Goal: Information Seeking & Learning: Learn about a topic

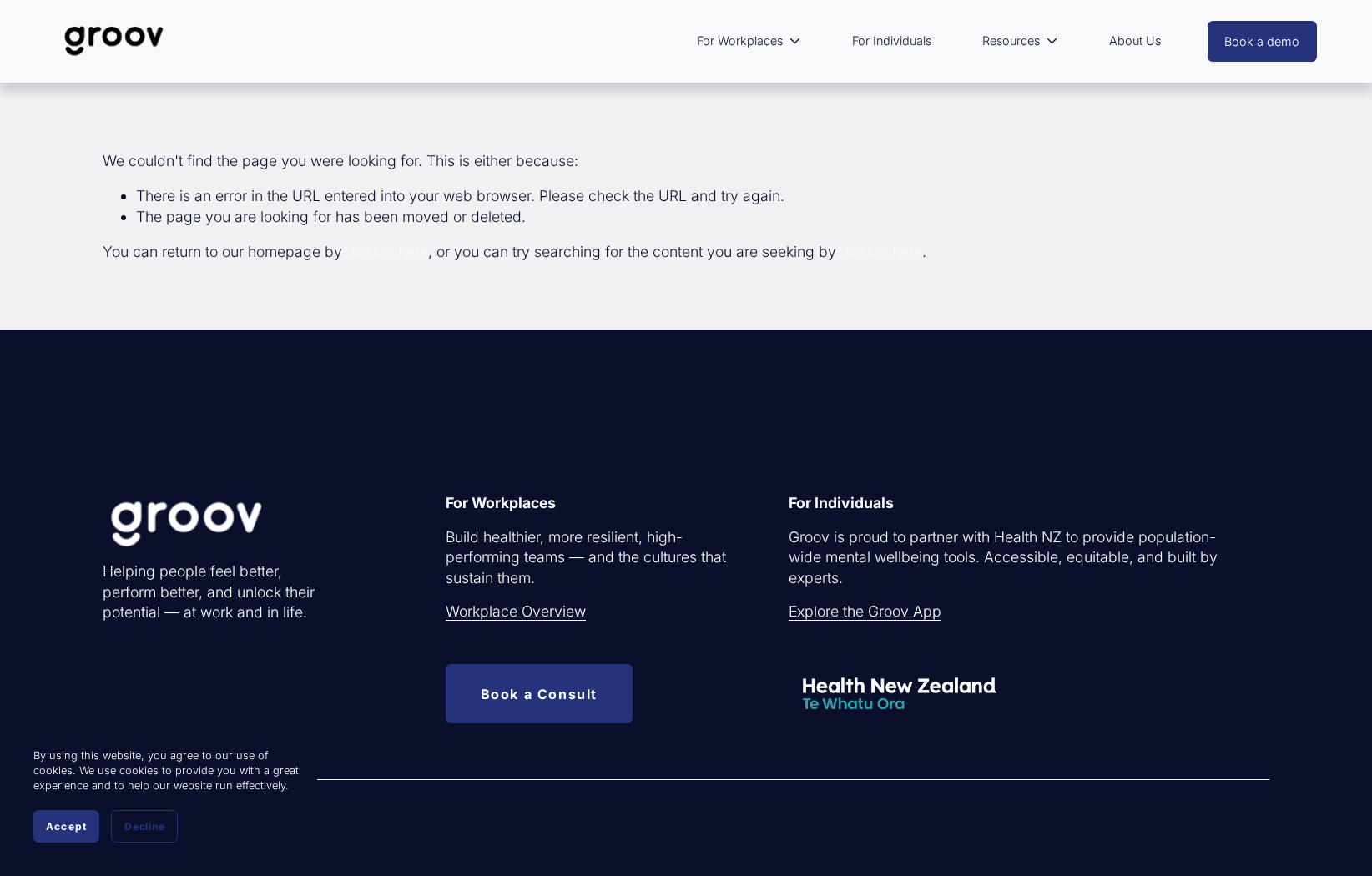
click at [1128, 40] on link "About Us" at bounding box center [1135, 40] width 68 height 39
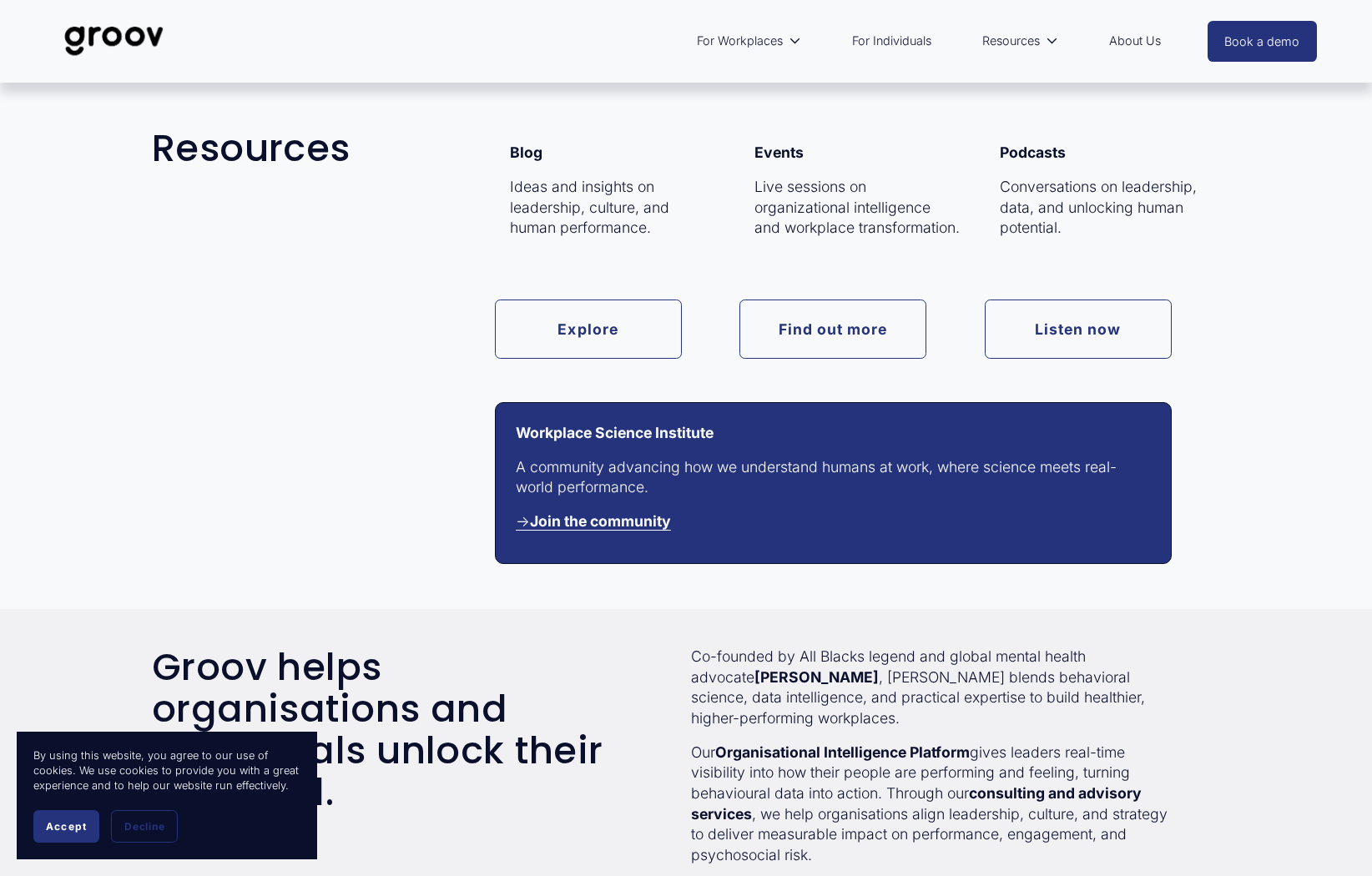
click at [1002, 40] on span "Resources" at bounding box center [1011, 40] width 58 height 22
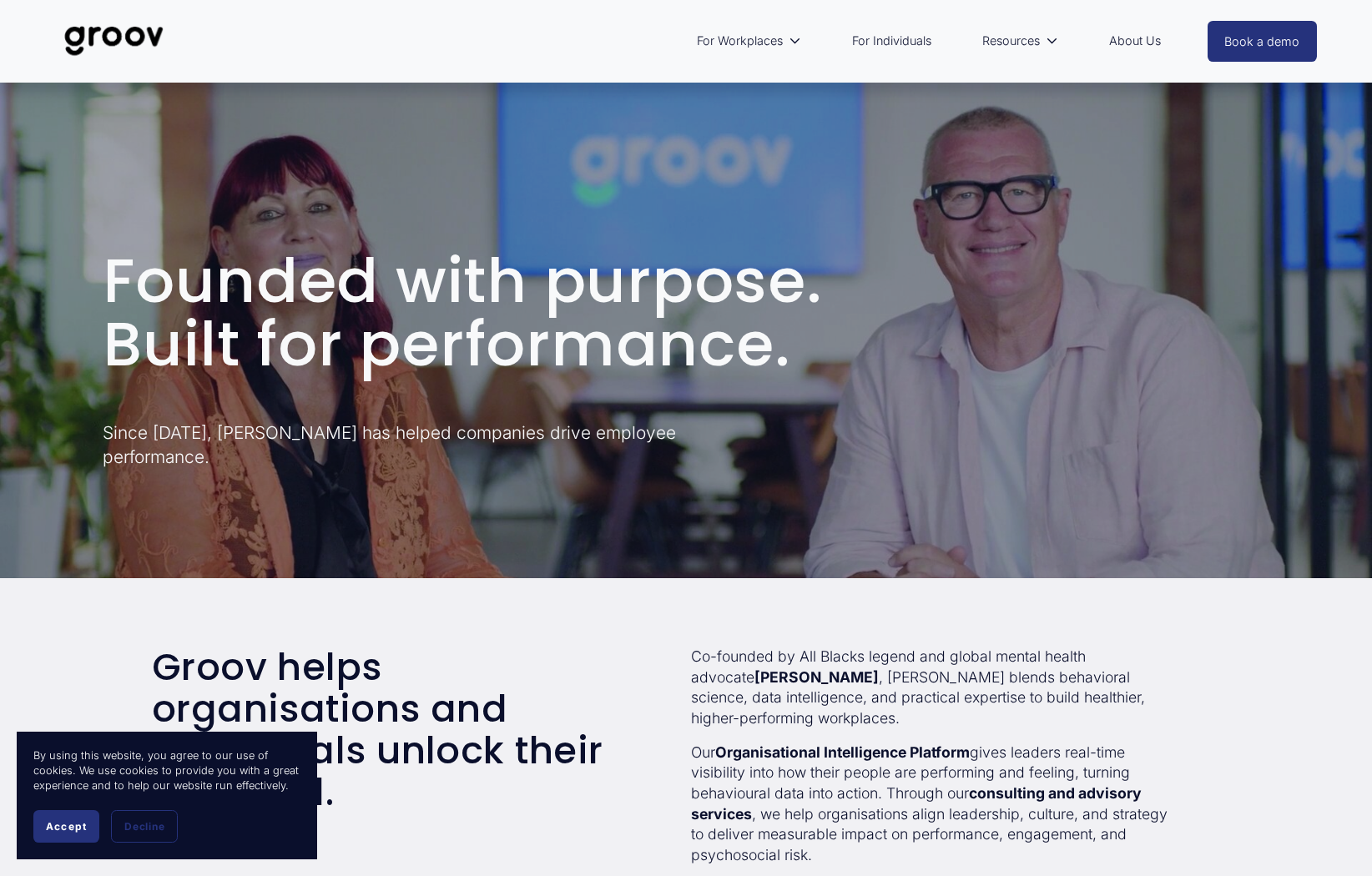
click at [899, 42] on link "For Individuals" at bounding box center [892, 40] width 96 height 39
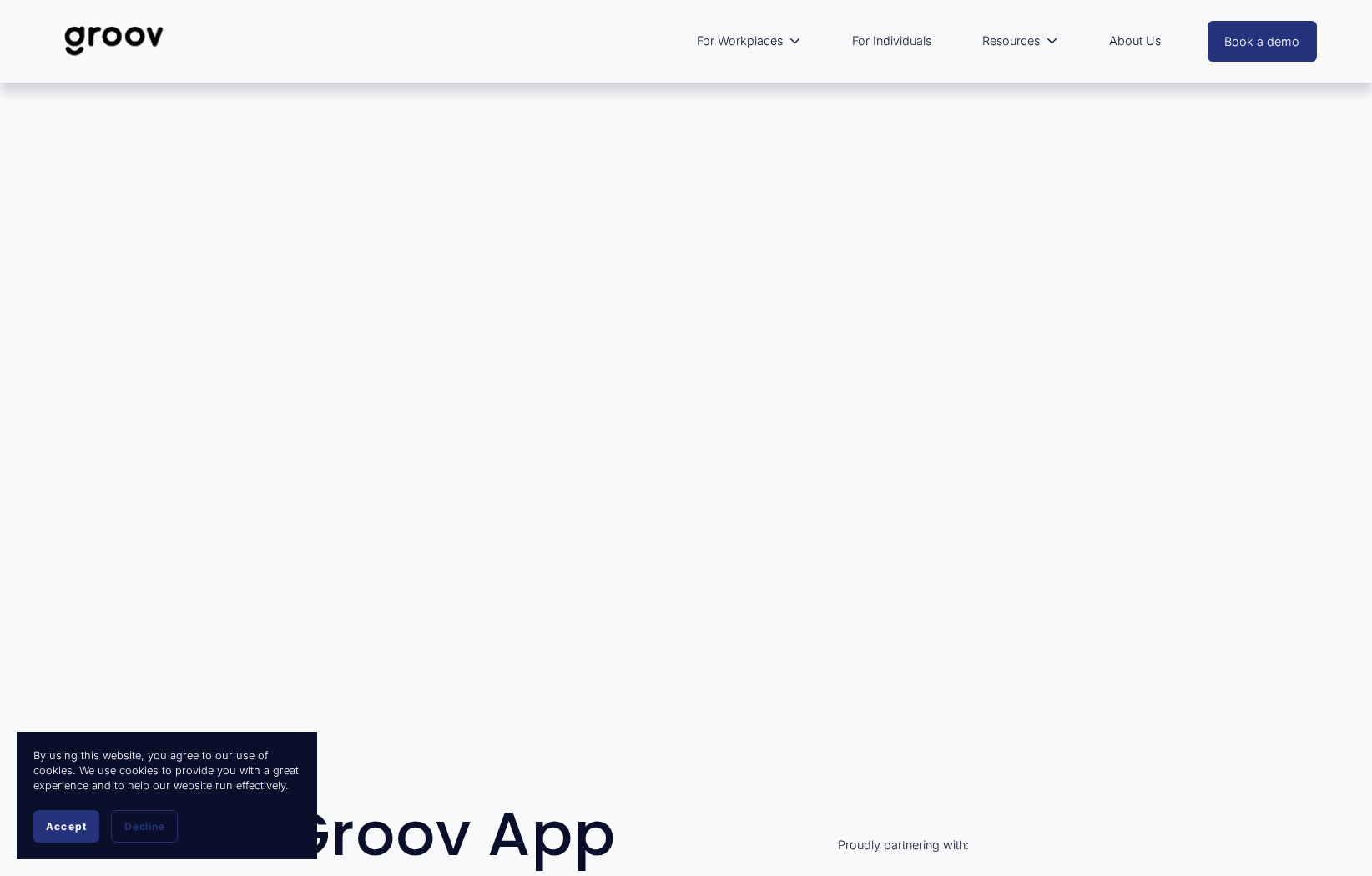
click at [141, 48] on img at bounding box center [113, 40] width 118 height 55
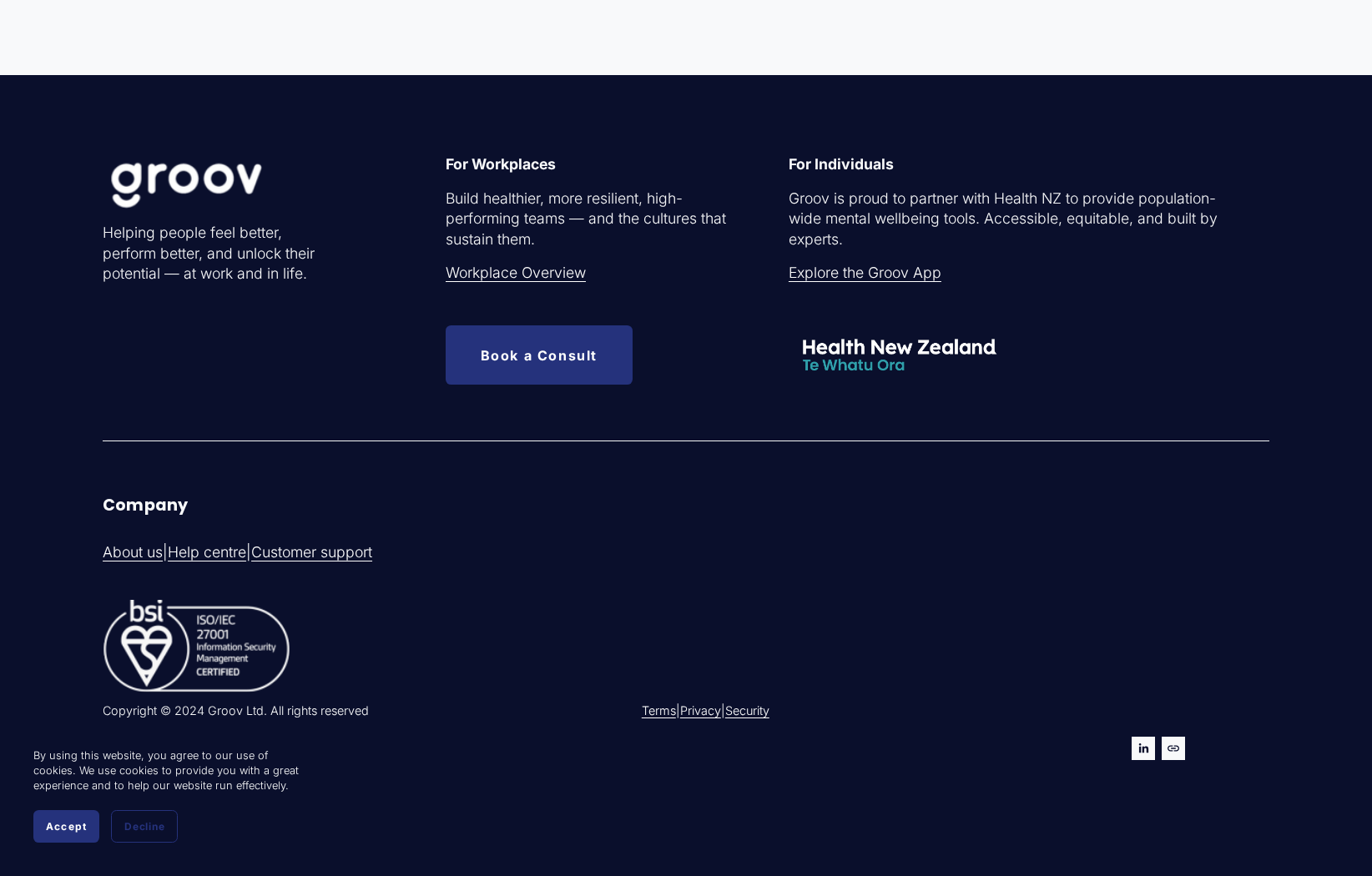
scroll to position [3895, 0]
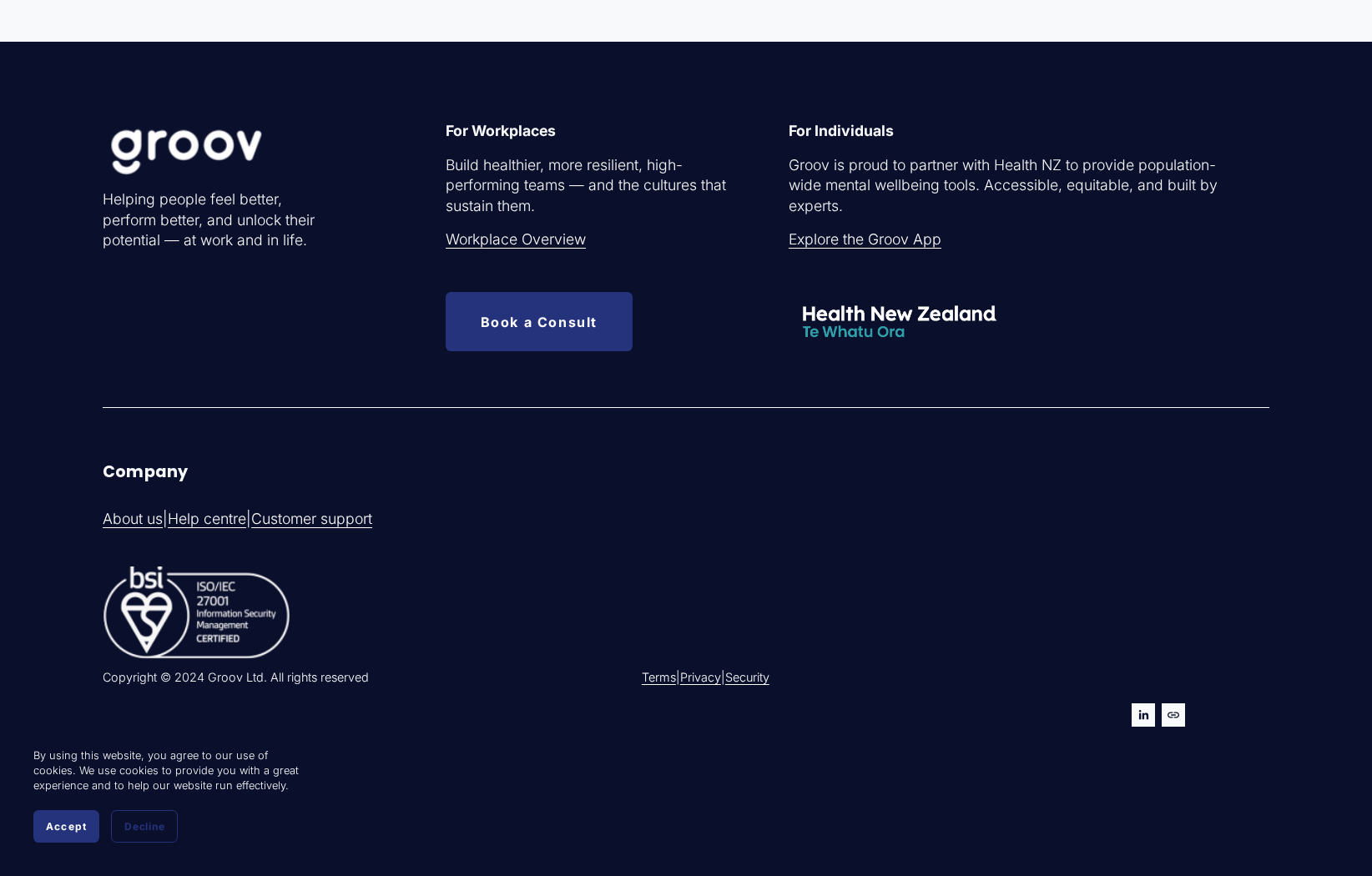
click at [822, 245] on link "Explore the Groov App" at bounding box center [865, 239] width 153 height 21
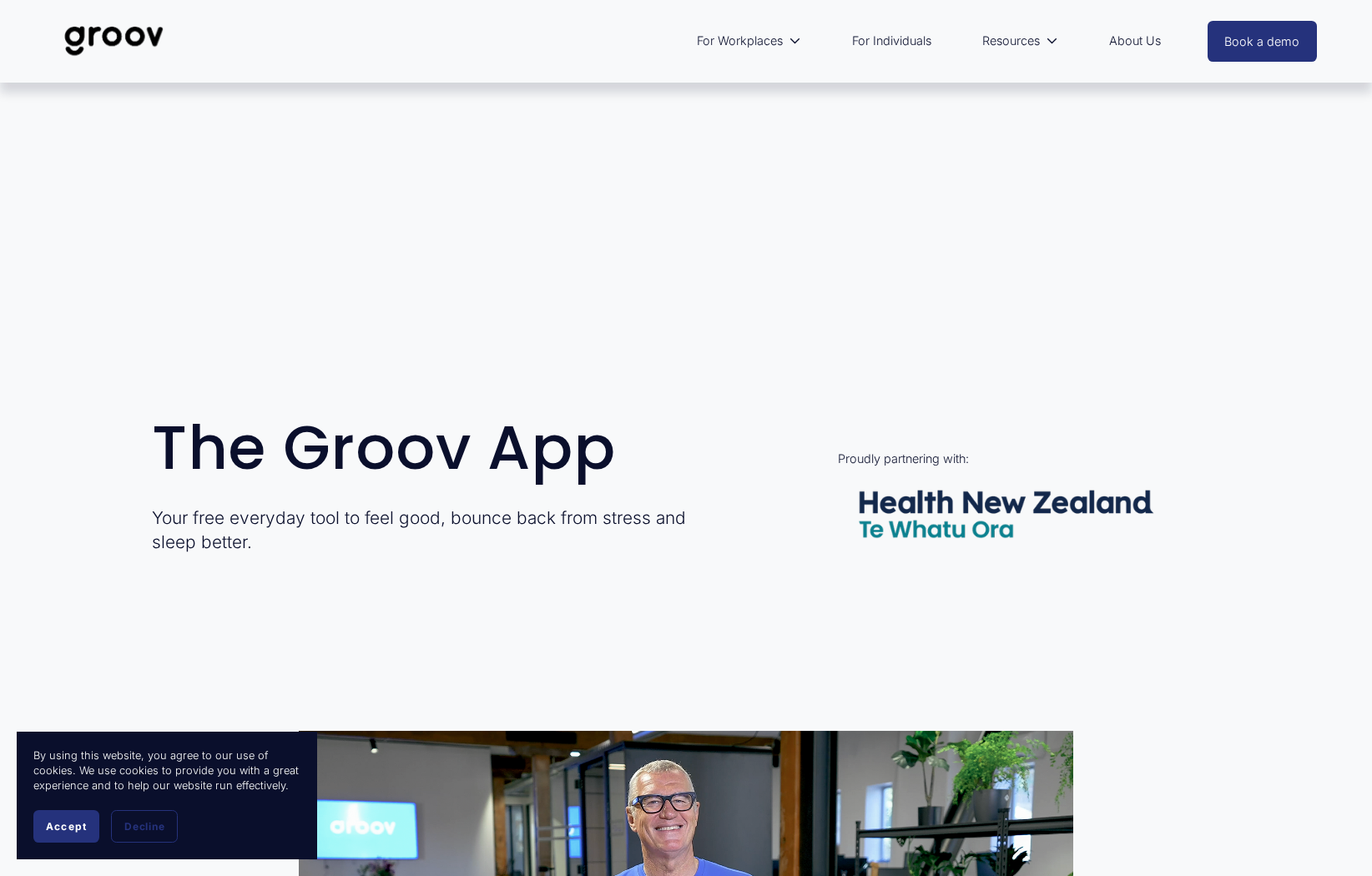
scroll to position [156, 0]
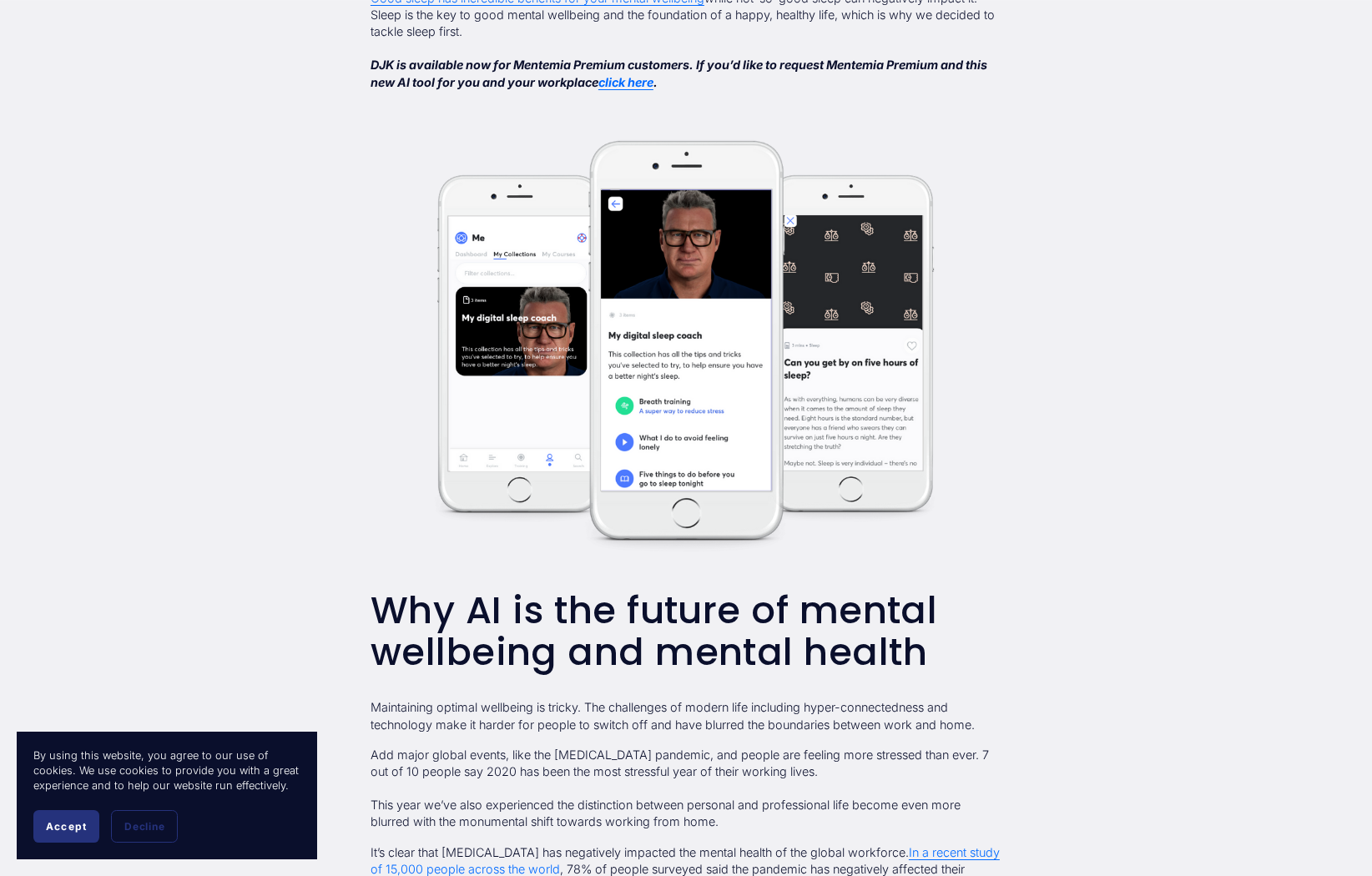
scroll to position [2230, 0]
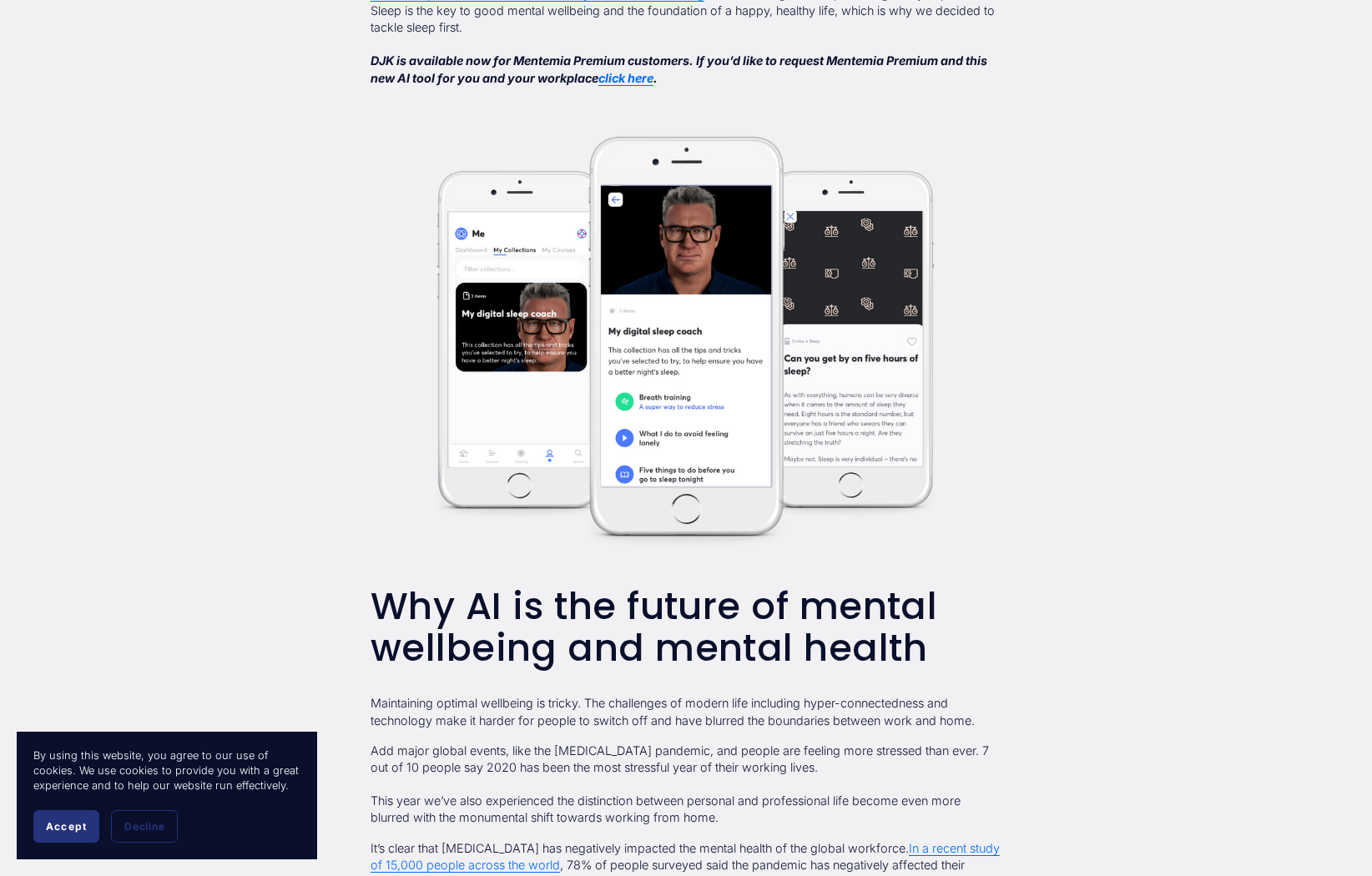
click at [628, 85] on em "click here" at bounding box center [625, 78] width 55 height 14
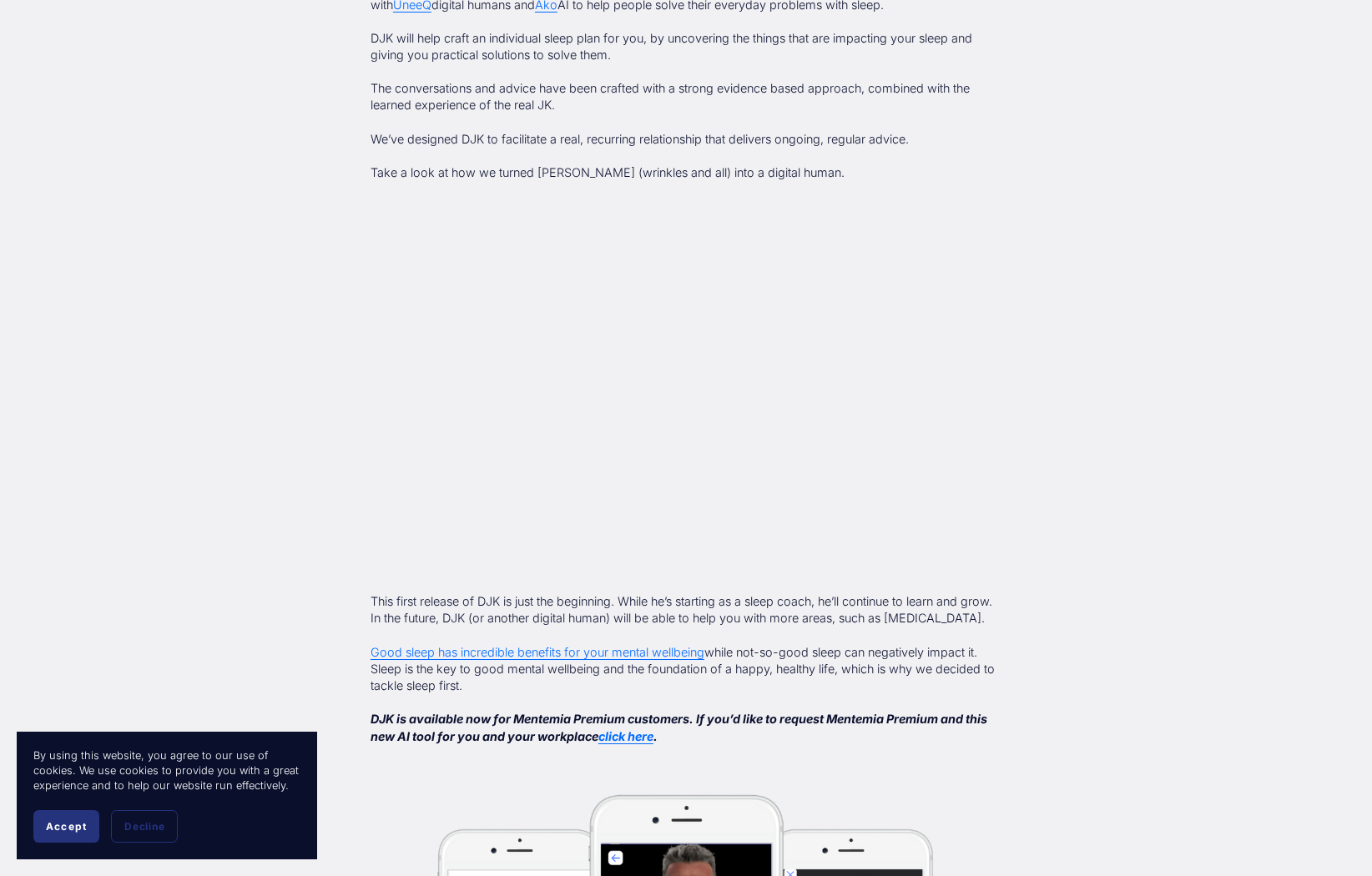
scroll to position [1578, 0]
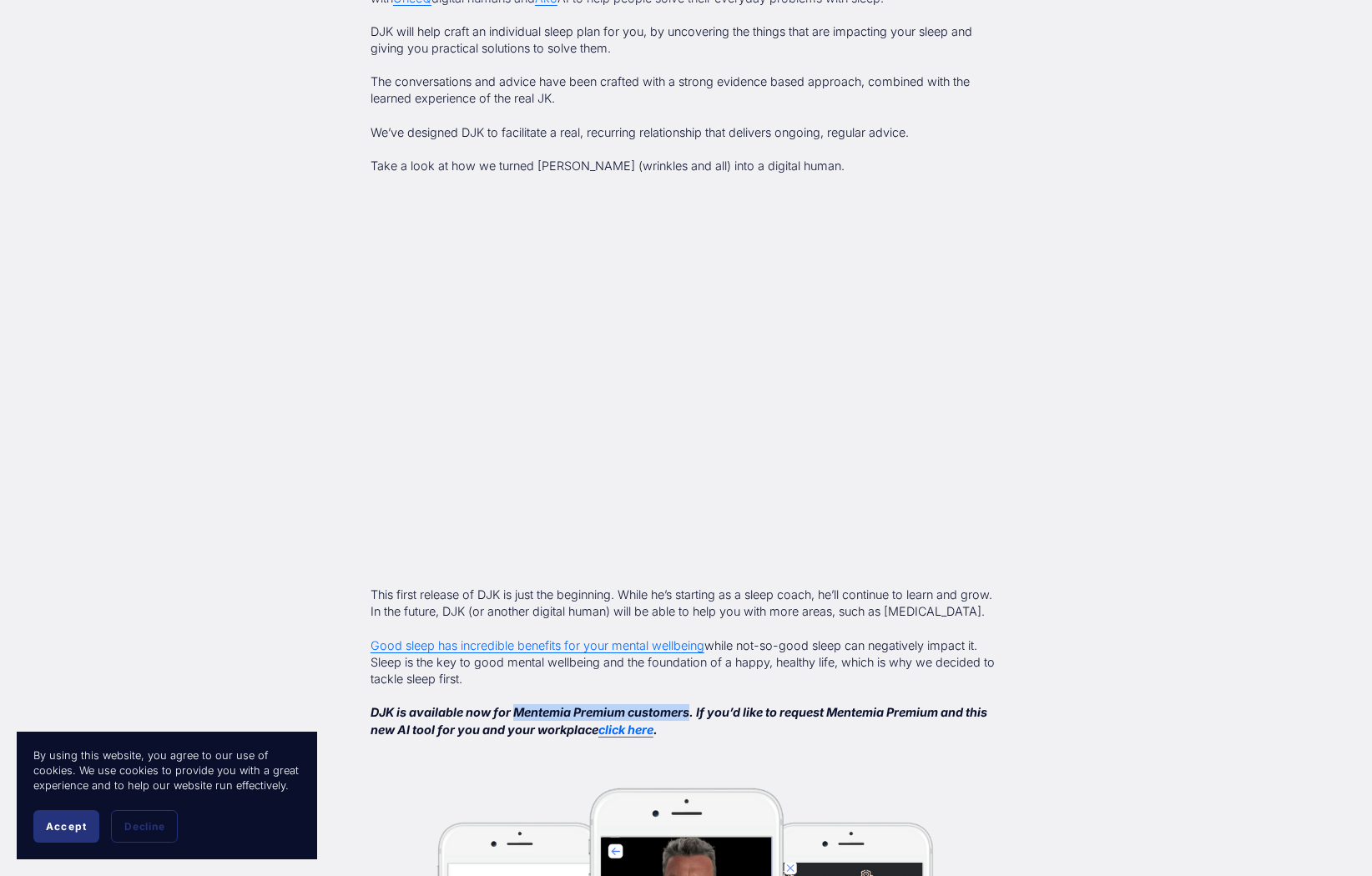
drag, startPoint x: 517, startPoint y: 727, endPoint x: 694, endPoint y: 726, distance: 177.0
click at [694, 726] on em "DJK is available now for Mentemia Premium customers. If you’d like to request M…" at bounding box center [680, 720] width 619 height 31
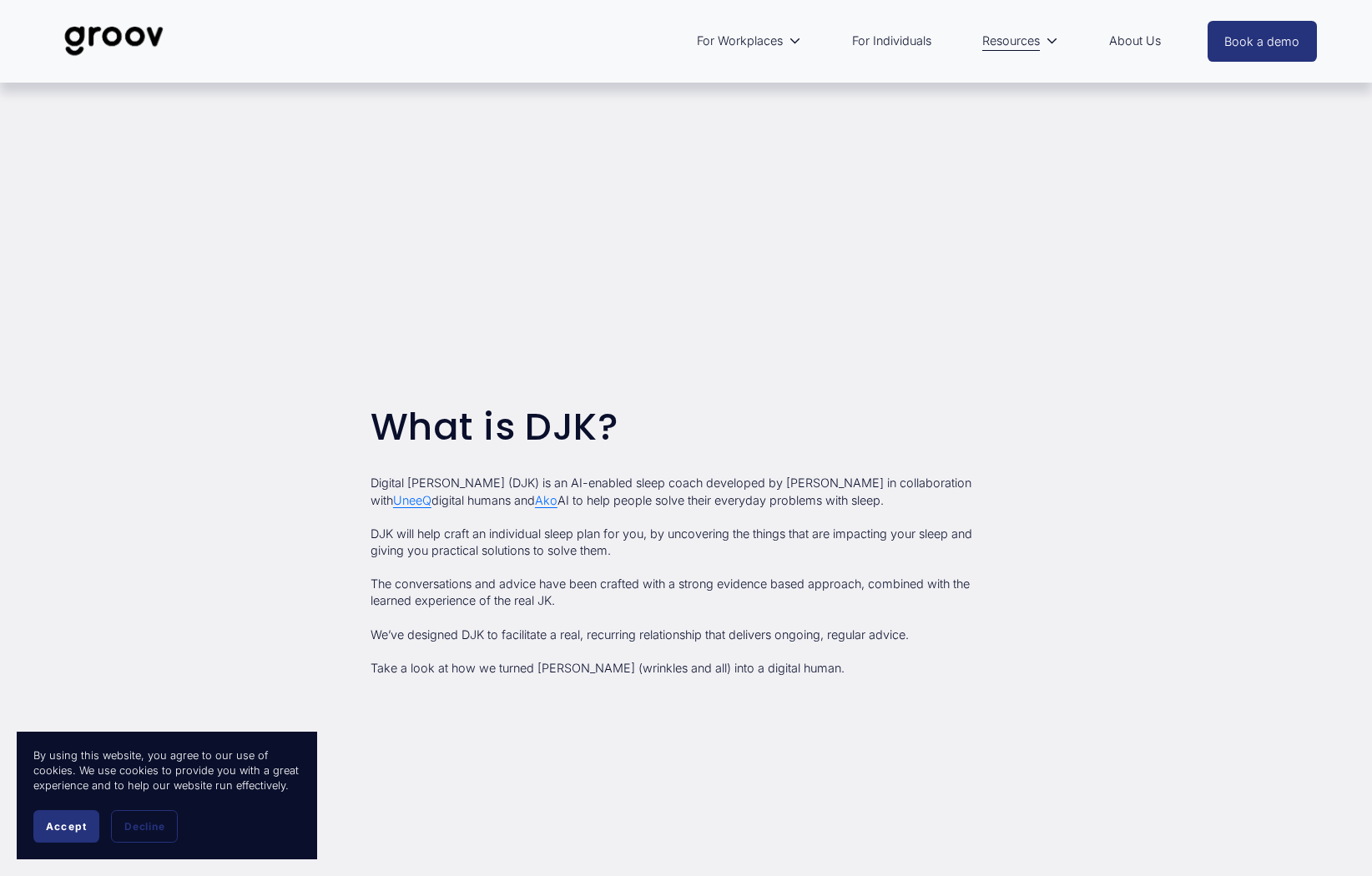
scroll to position [0, 0]
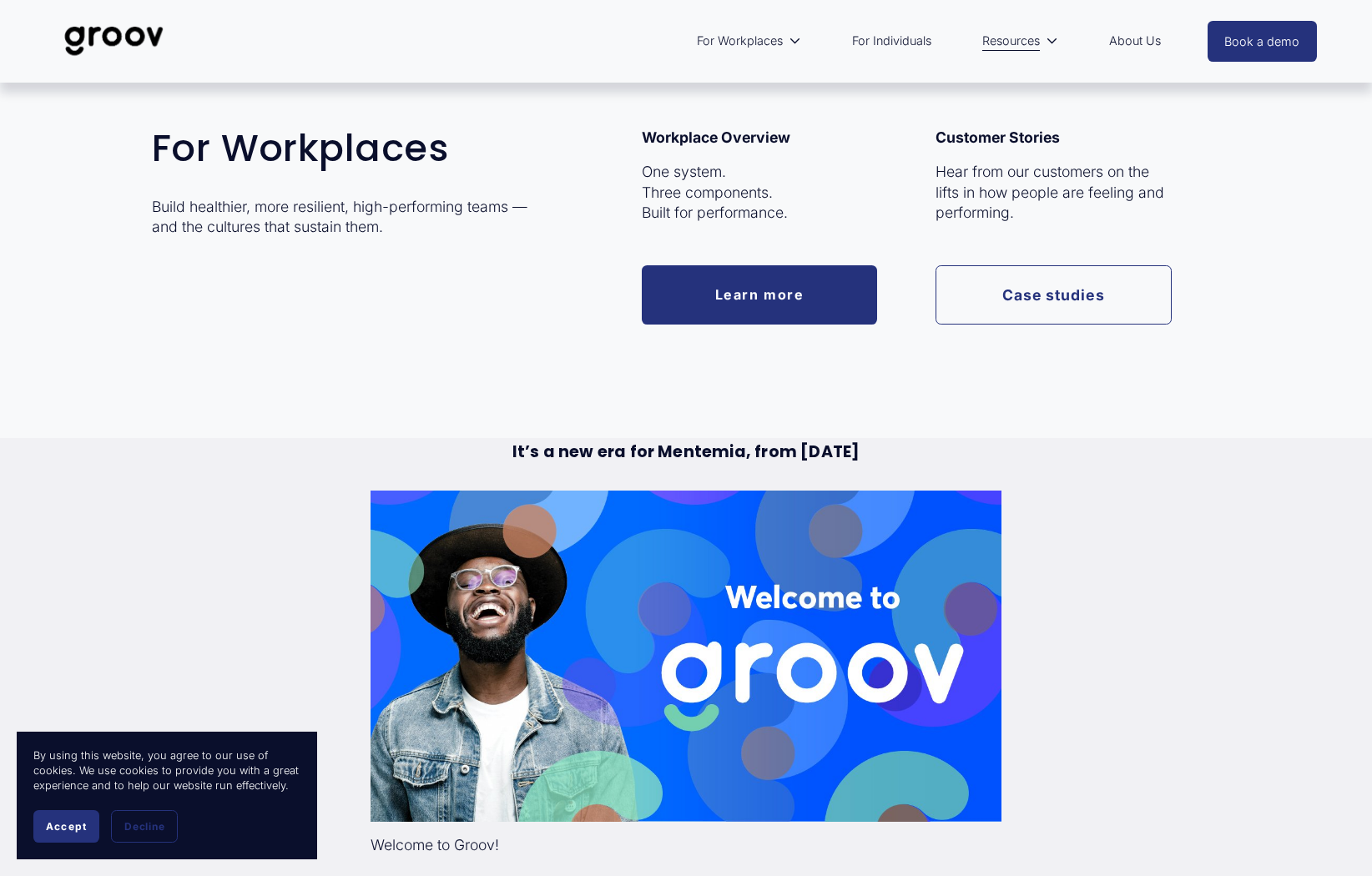
click at [699, 283] on link "Learn more" at bounding box center [759, 295] width 237 height 59
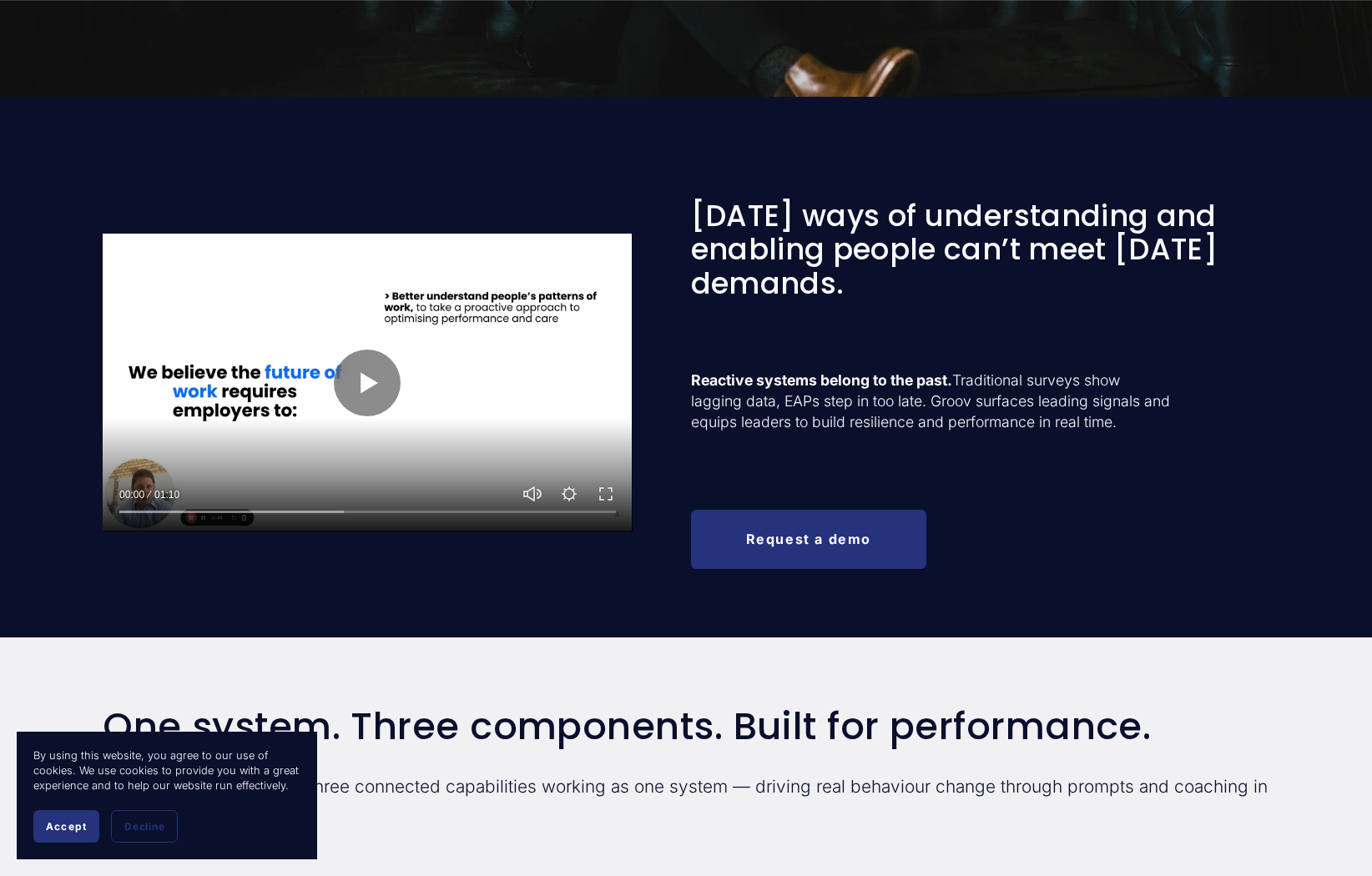
scroll to position [600, 0]
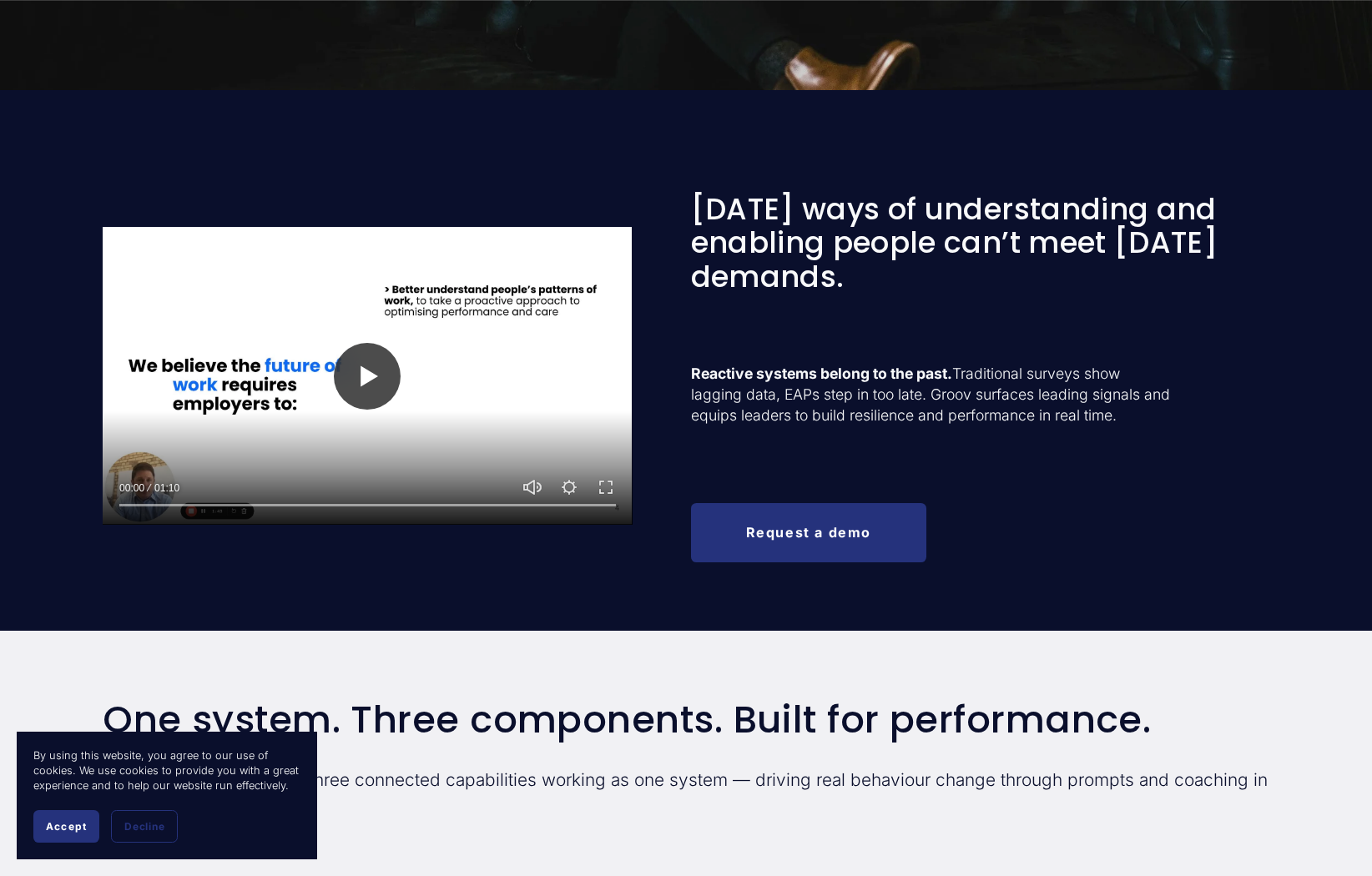
click at [370, 383] on button "Play" at bounding box center [367, 376] width 67 height 67
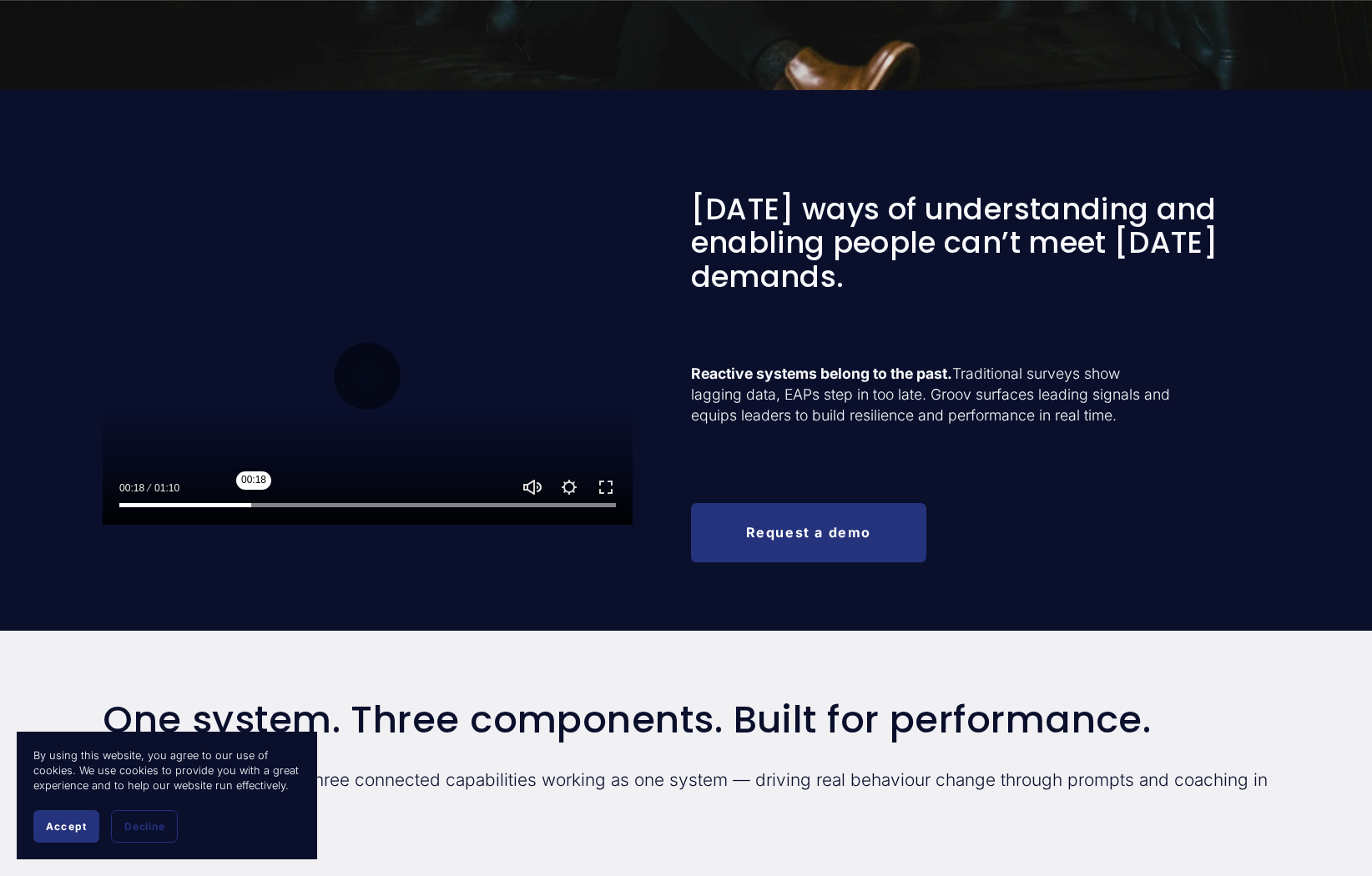
click at [254, 506] on input "Seek" at bounding box center [368, 505] width 497 height 12
click at [319, 502] on input "Seek" at bounding box center [368, 505] width 497 height 12
click at [399, 505] on input "Seek" at bounding box center [368, 505] width 497 height 12
click at [503, 505] on input "Seek" at bounding box center [368, 505] width 497 height 12
click at [363, 385] on button "Play" at bounding box center [367, 376] width 67 height 67
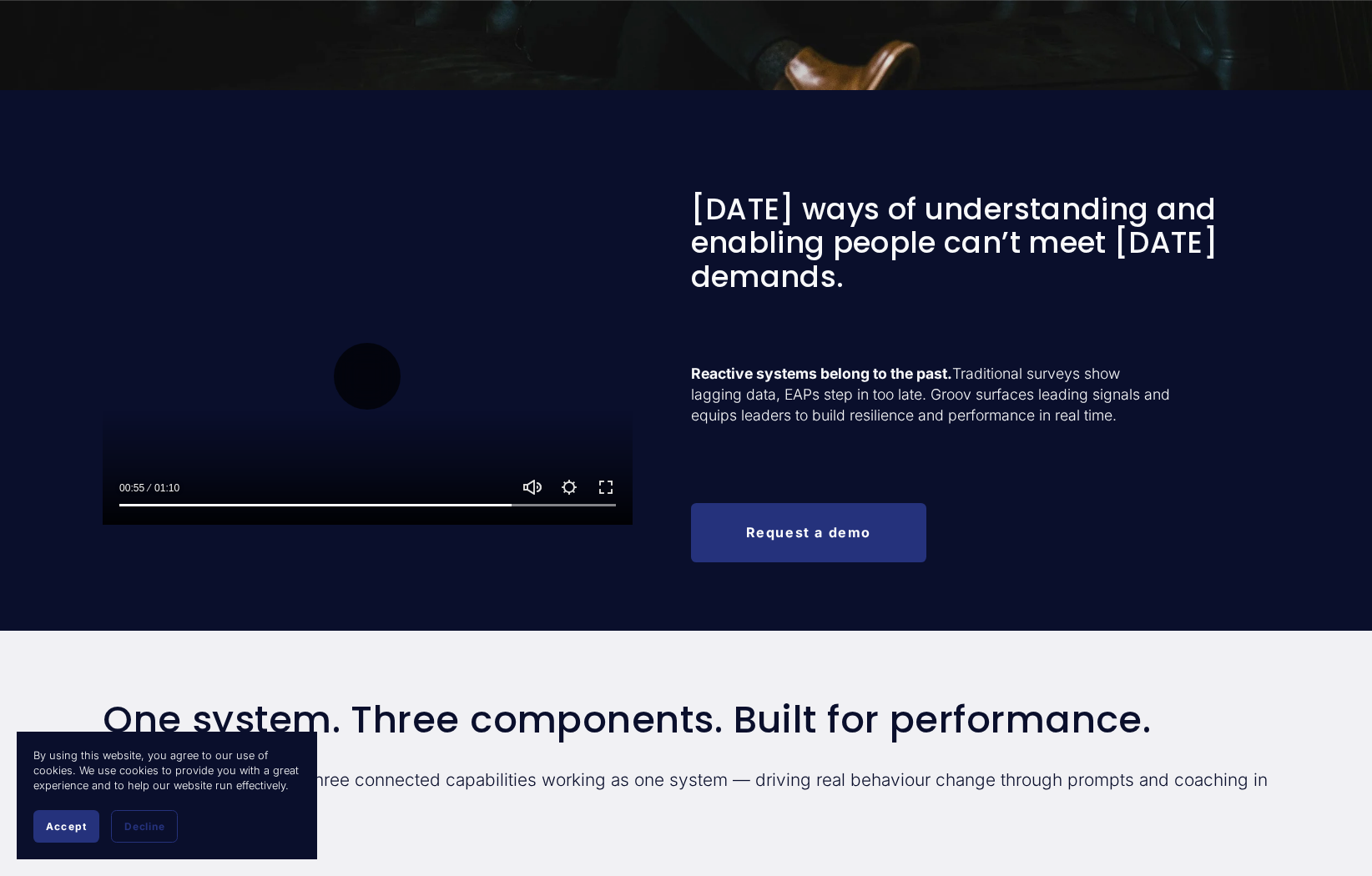
type input "79.39"
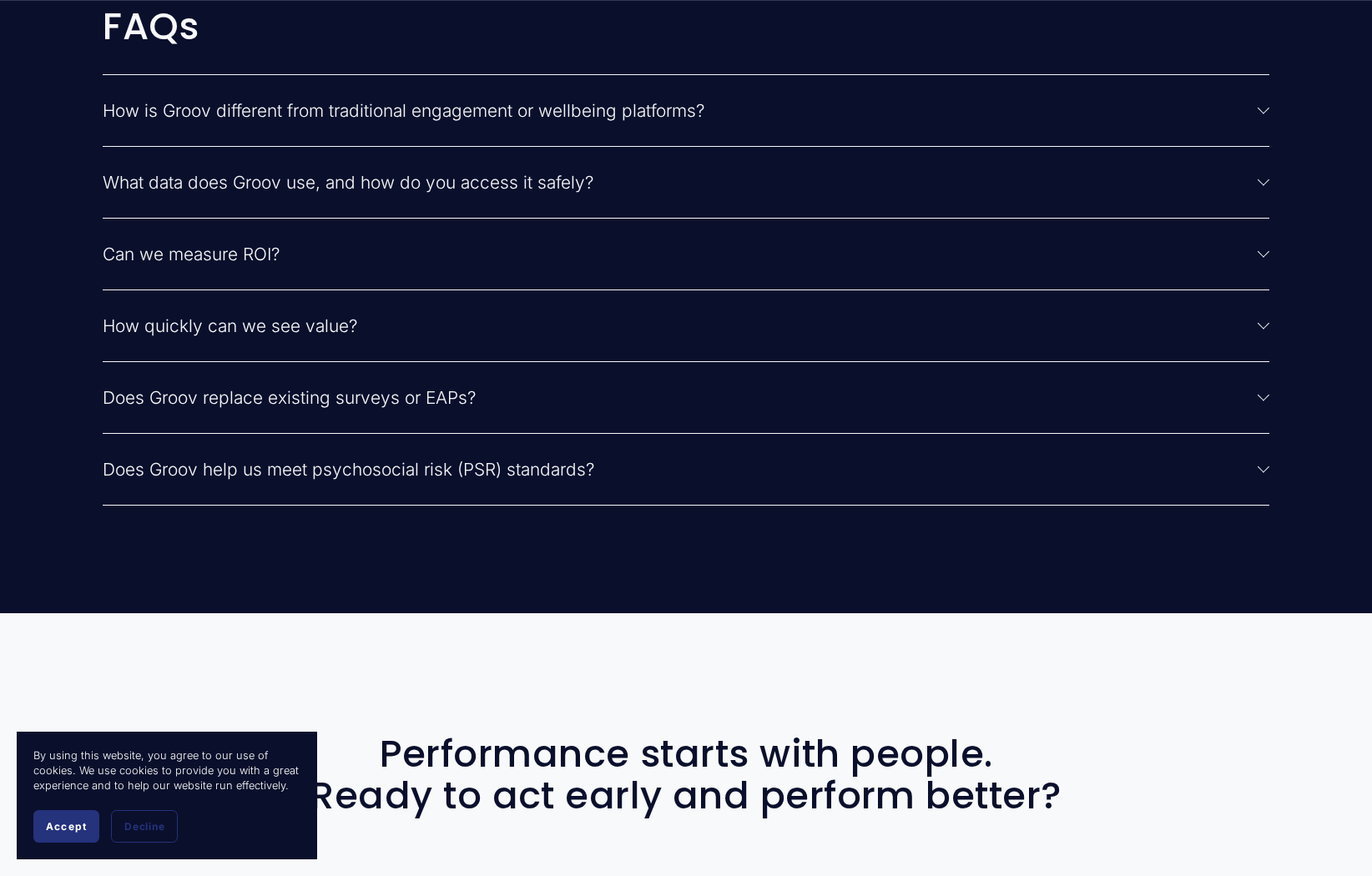
scroll to position [4467, 0]
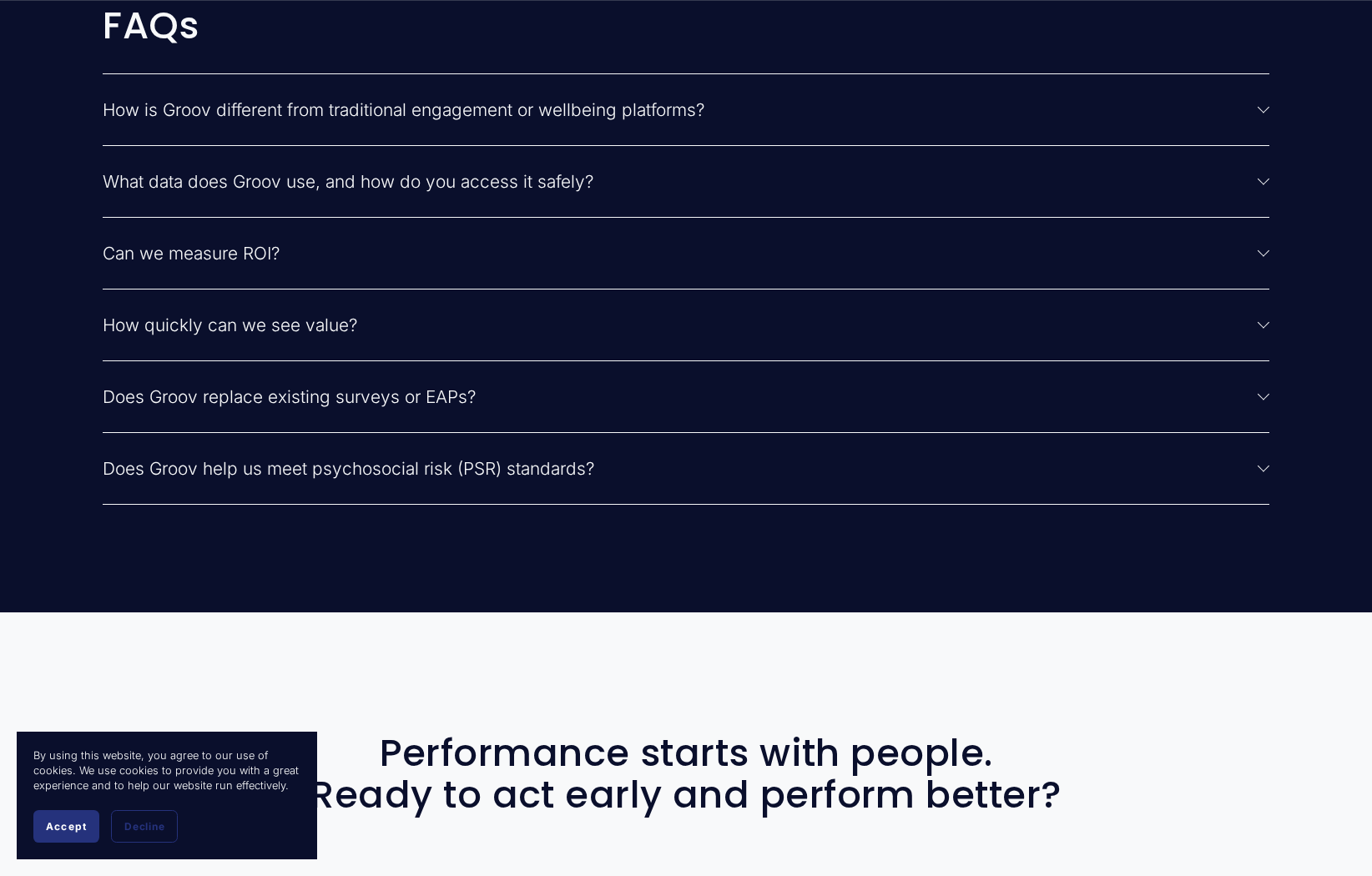
click at [498, 121] on span "How is Groov different from traditional engagement or wellbeing platforms?" at bounding box center [680, 109] width 1155 height 21
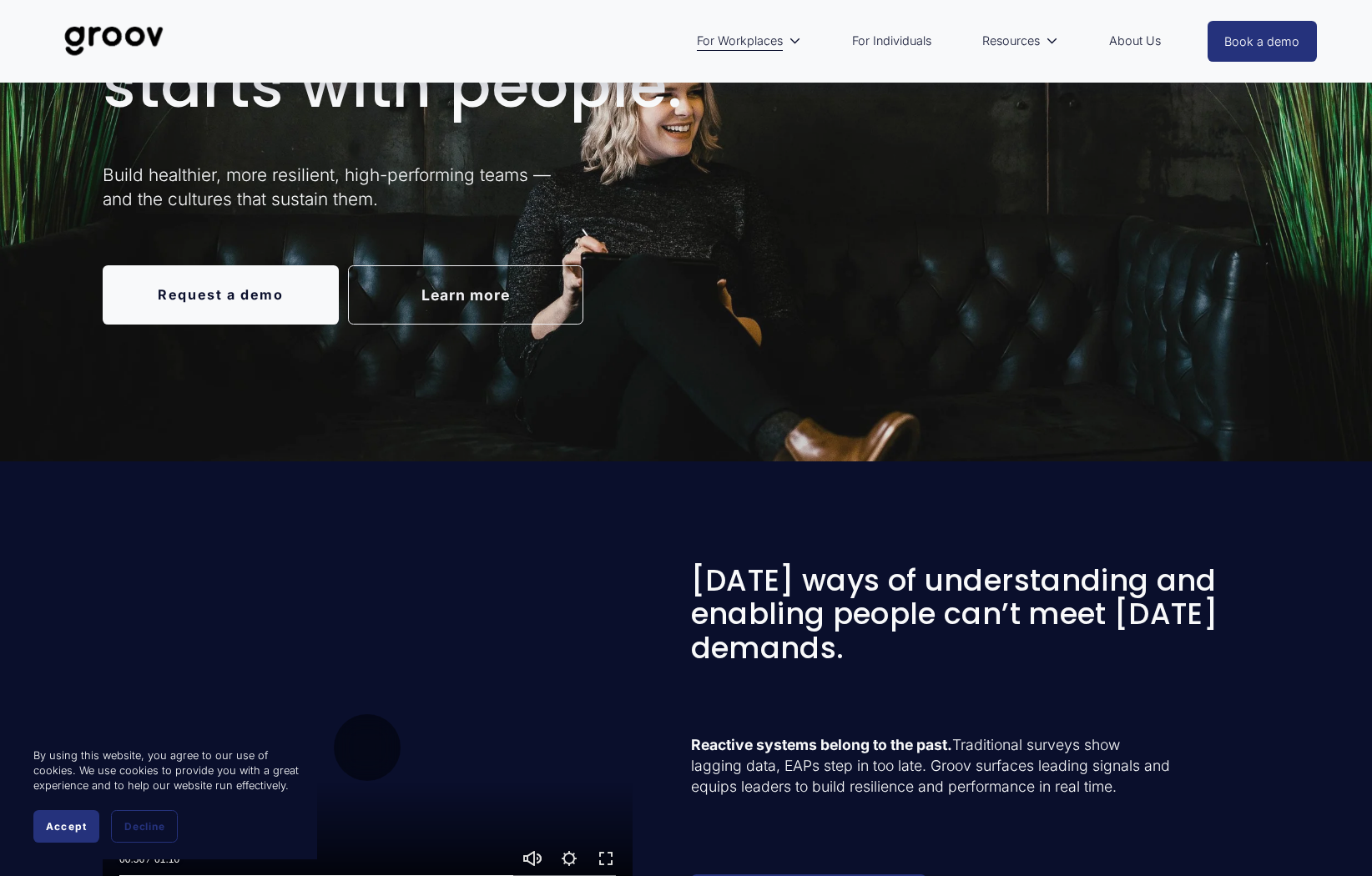
scroll to position [0, 0]
